Goal: Information Seeking & Learning: Learn about a topic

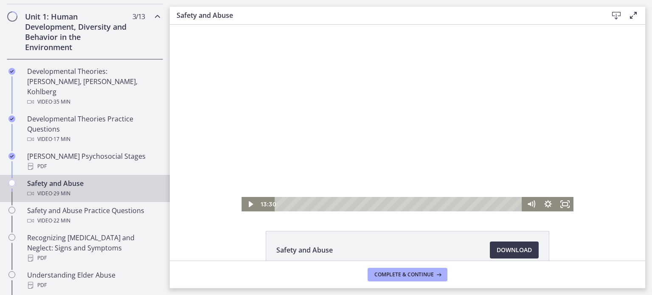
click at [321, 127] on div at bounding box center [408, 118] width 332 height 187
click at [562, 203] on rect "Fullscreen" at bounding box center [565, 204] width 6 height 4
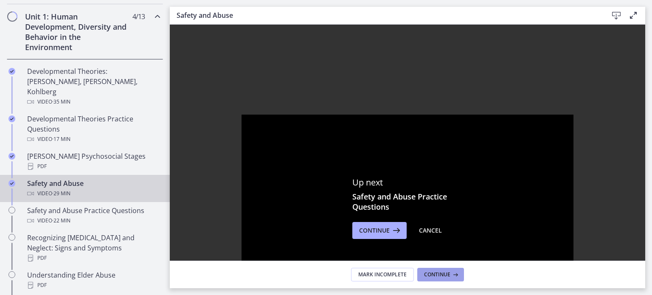
click at [457, 273] on icon at bounding box center [455, 274] width 8 height 7
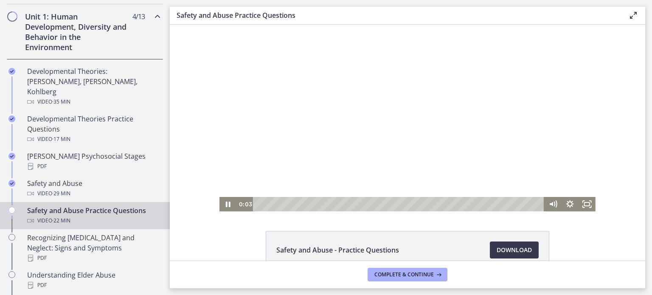
click at [442, 107] on div at bounding box center [408, 118] width 376 height 187
click at [350, 144] on div at bounding box center [408, 118] width 376 height 187
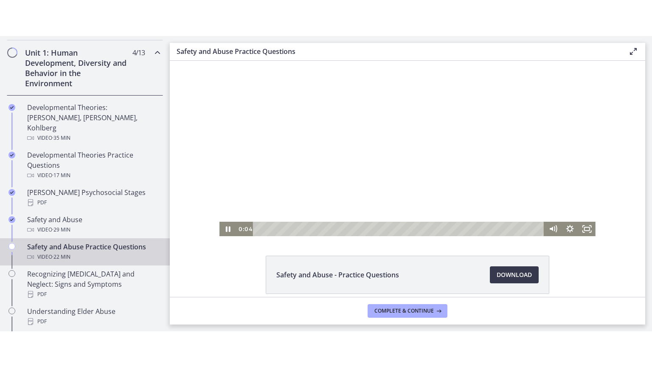
scroll to position [12, 0]
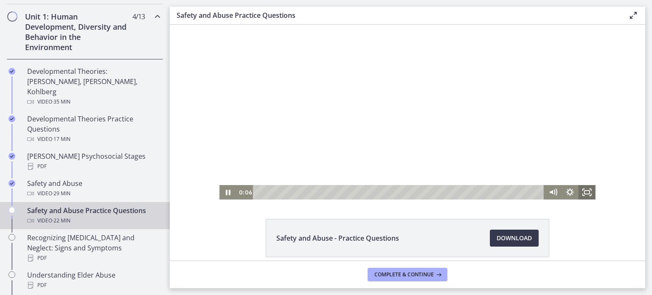
click at [586, 193] on icon "Fullscreen" at bounding box center [587, 192] width 17 height 14
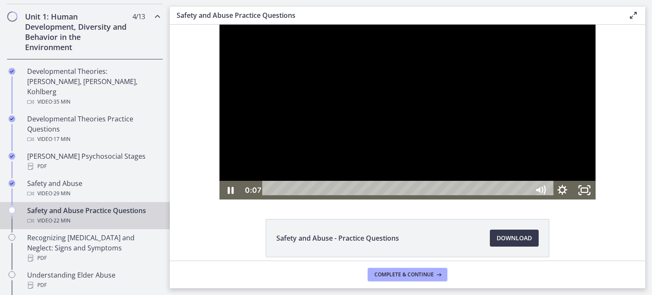
scroll to position [0, 0]
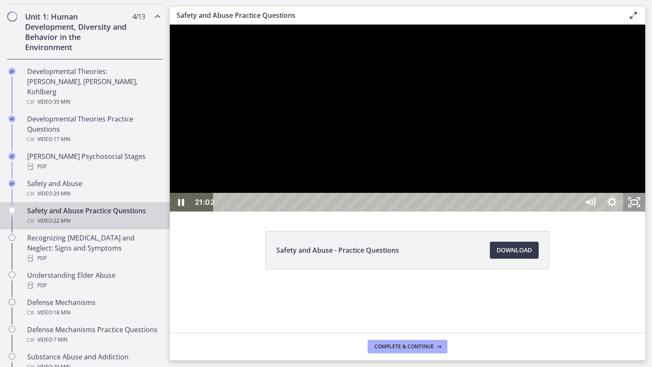
click at [645, 211] on icon "Unfullscreen" at bounding box center [634, 202] width 22 height 19
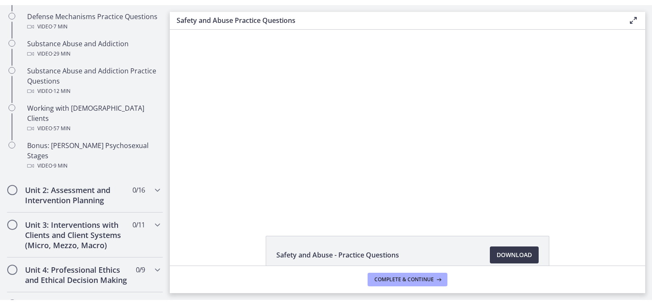
scroll to position [558, 0]
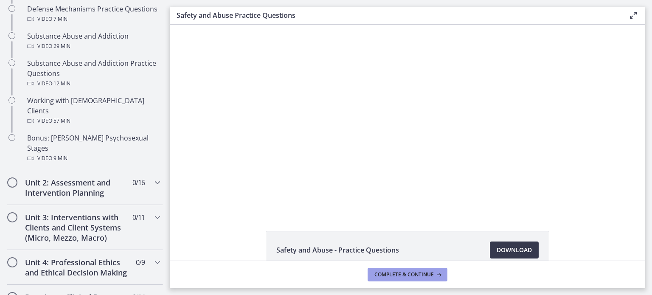
click at [380, 273] on span "Complete & continue" at bounding box center [404, 274] width 59 height 7
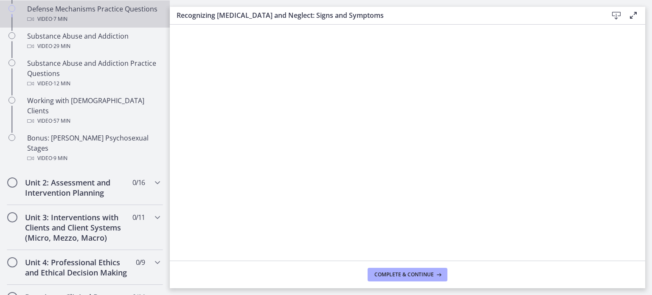
click at [94, 24] on link "Defense Mechanisms Practice Questions Video · 7 min" at bounding box center [85, 13] width 170 height 27
click at [94, 25] on link "Defense Mechanisms Practice Questions Video · 7 min" at bounding box center [85, 13] width 170 height 27
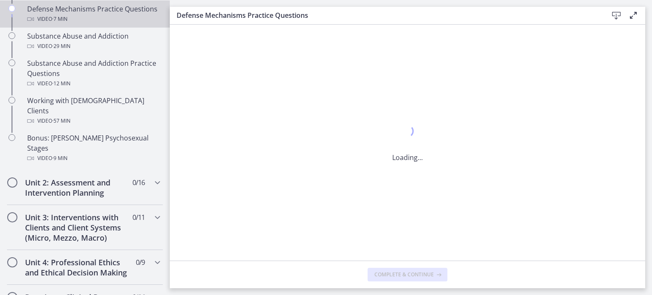
click at [94, 25] on link "Defense Mechanisms Practice Questions Video · 7 min" at bounding box center [85, 13] width 170 height 27
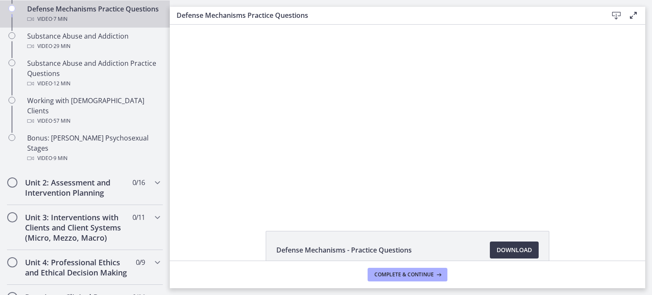
click at [94, 25] on link "Defense Mechanisms Practice Questions Video · 7 min" at bounding box center [85, 13] width 170 height 27
click at [93, 23] on link "Defense Mechanisms Practice Questions Video · 7 min" at bounding box center [85, 13] width 170 height 27
click at [93, 23] on div "Video · 7 min" at bounding box center [93, 19] width 132 height 10
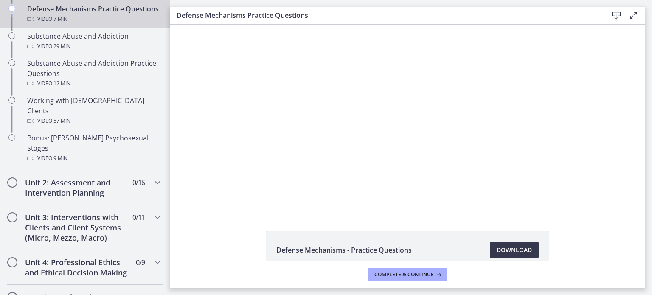
click at [93, 23] on div "Video · 7 min" at bounding box center [93, 19] width 132 height 10
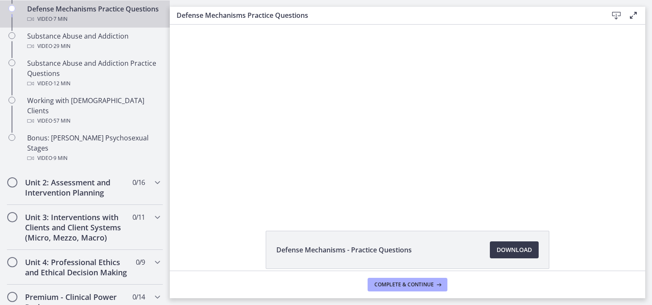
click at [93, 23] on div "Video · 7 min" at bounding box center [93, 19] width 132 height 10
click at [93, 23] on link "Defense Mechanisms Practice Questions Video · 7 min" at bounding box center [85, 13] width 170 height 27
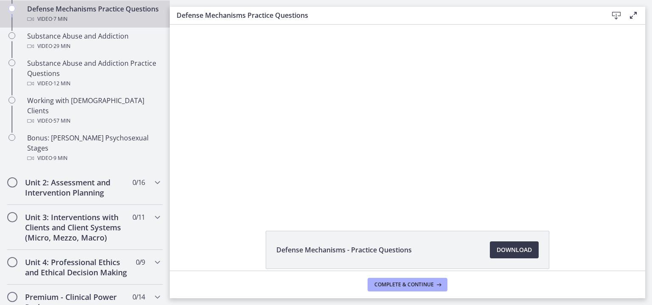
click at [93, 23] on link "Defense Mechanisms Practice Questions Video · 7 min" at bounding box center [85, 13] width 170 height 27
click at [93, 23] on div "Video · 7 min" at bounding box center [93, 19] width 132 height 10
click at [94, 25] on link "Defense Mechanisms Practice Questions Video · 7 min" at bounding box center [85, 13] width 170 height 27
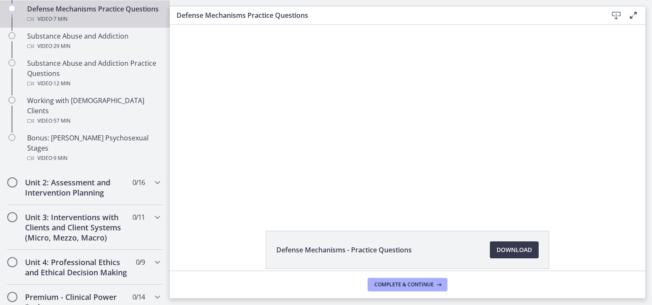
click at [94, 24] on link "Defense Mechanisms Practice Questions Video · 7 min" at bounding box center [85, 13] width 170 height 27
click at [93, 23] on div "Video · 7 min" at bounding box center [93, 19] width 132 height 10
click at [618, 144] on div "Click for sound @keyframes VOLUME_SMALL_WAVE_FLASH { 0% { opacity: 0; } 33% { o…" at bounding box center [408, 118] width 476 height 187
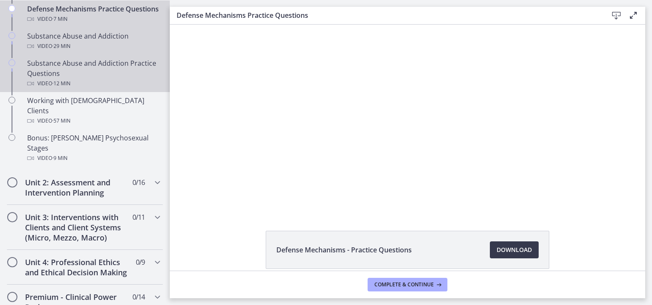
click at [153, 49] on div "Video · 29 min" at bounding box center [93, 46] width 132 height 10
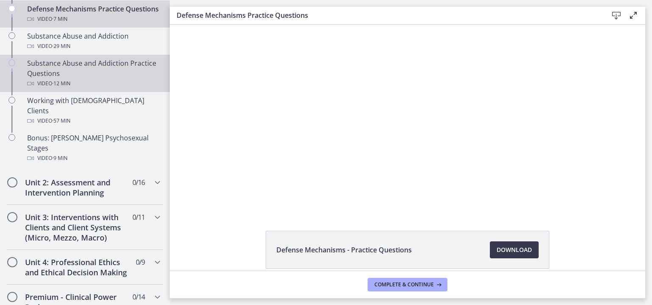
click at [154, 57] on link "Substance Abuse and Addiction Practice Questions Video · 12 min" at bounding box center [85, 73] width 170 height 37
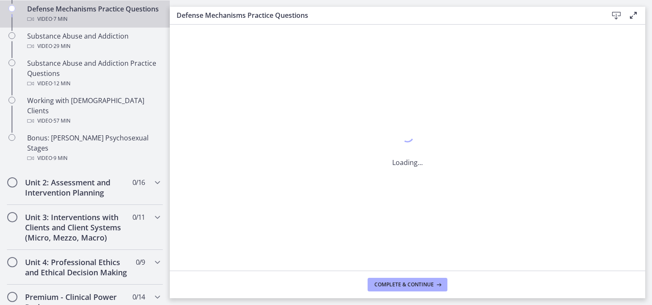
click at [618, 144] on div "Loading..." at bounding box center [408, 148] width 476 height 246
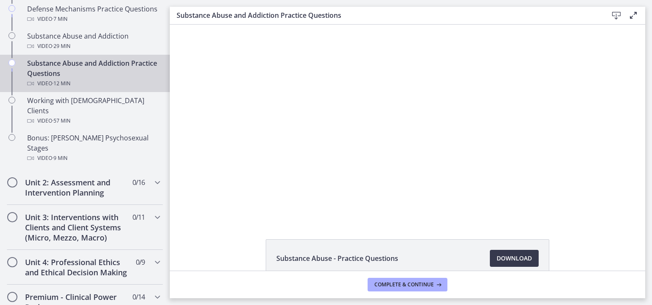
click at [379, 138] on div at bounding box center [408, 122] width 388 height 195
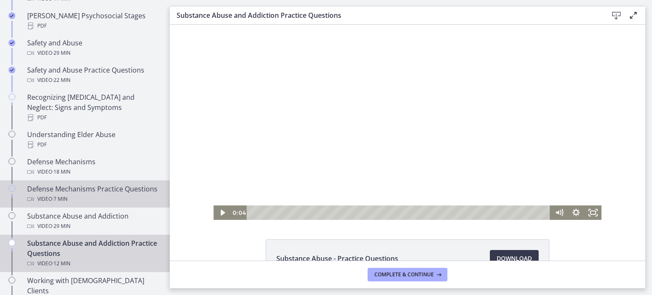
scroll to position [372, 0]
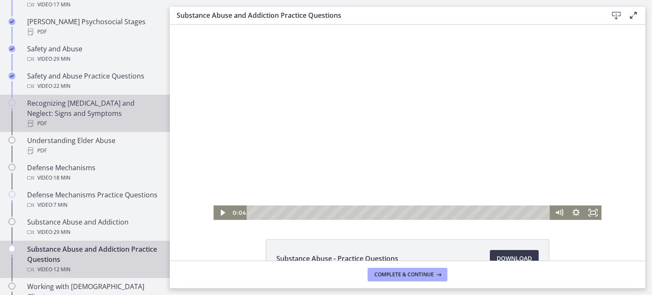
click at [101, 106] on div "Recognizing [MEDICAL_DATA] and Neglect: Signs and Symptoms PDF" at bounding box center [93, 113] width 132 height 31
